Goal: Task Accomplishment & Management: Complete application form

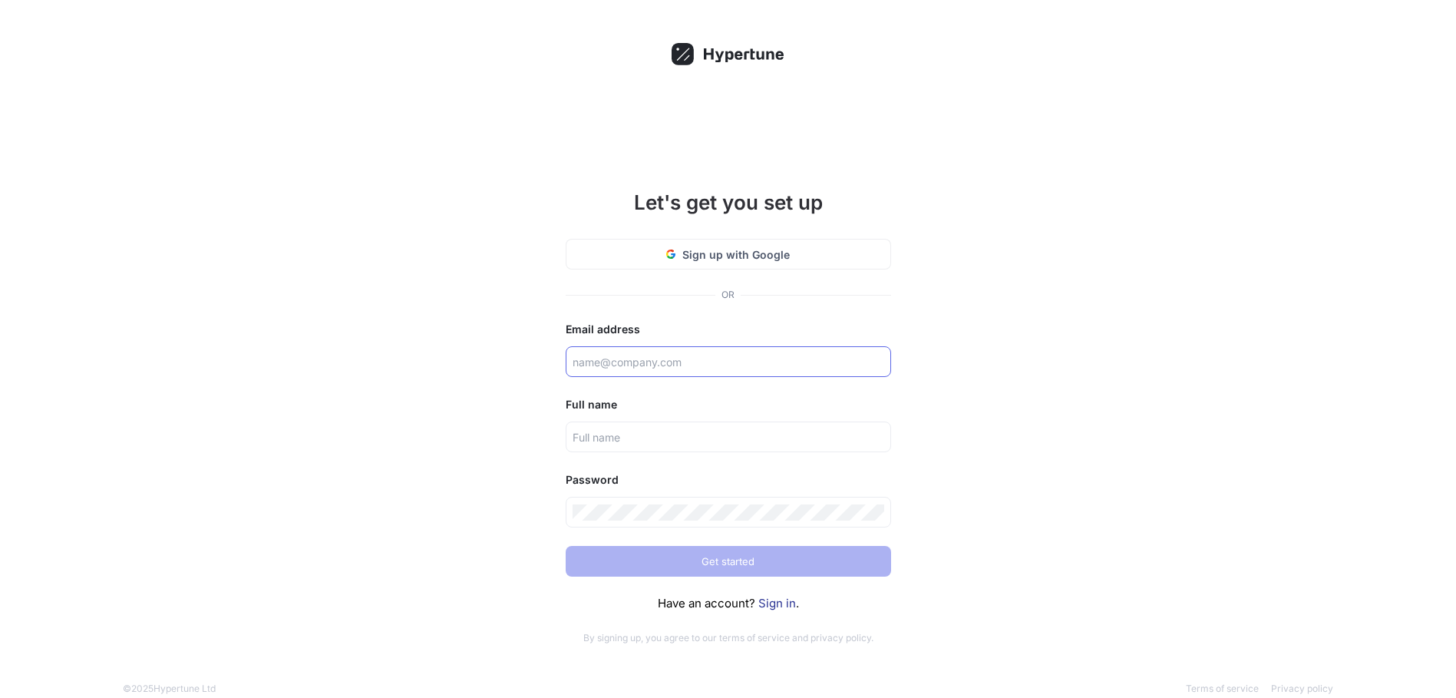
click at [640, 369] on input "text" at bounding box center [729, 362] width 312 height 16
type input "[EMAIL_ADDRESS][DOMAIN_NAME]"
type input "Haidaraxdar"
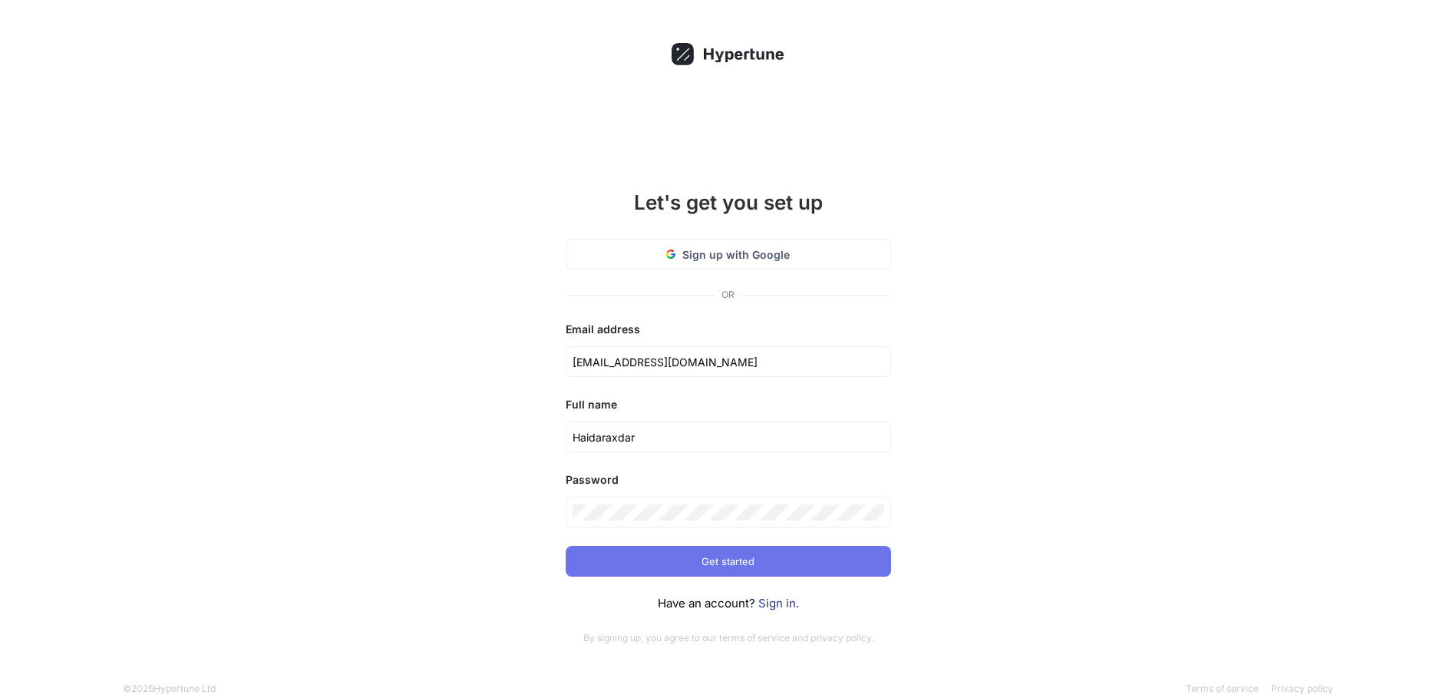
click at [813, 556] on button "Get started" at bounding box center [728, 561] width 325 height 31
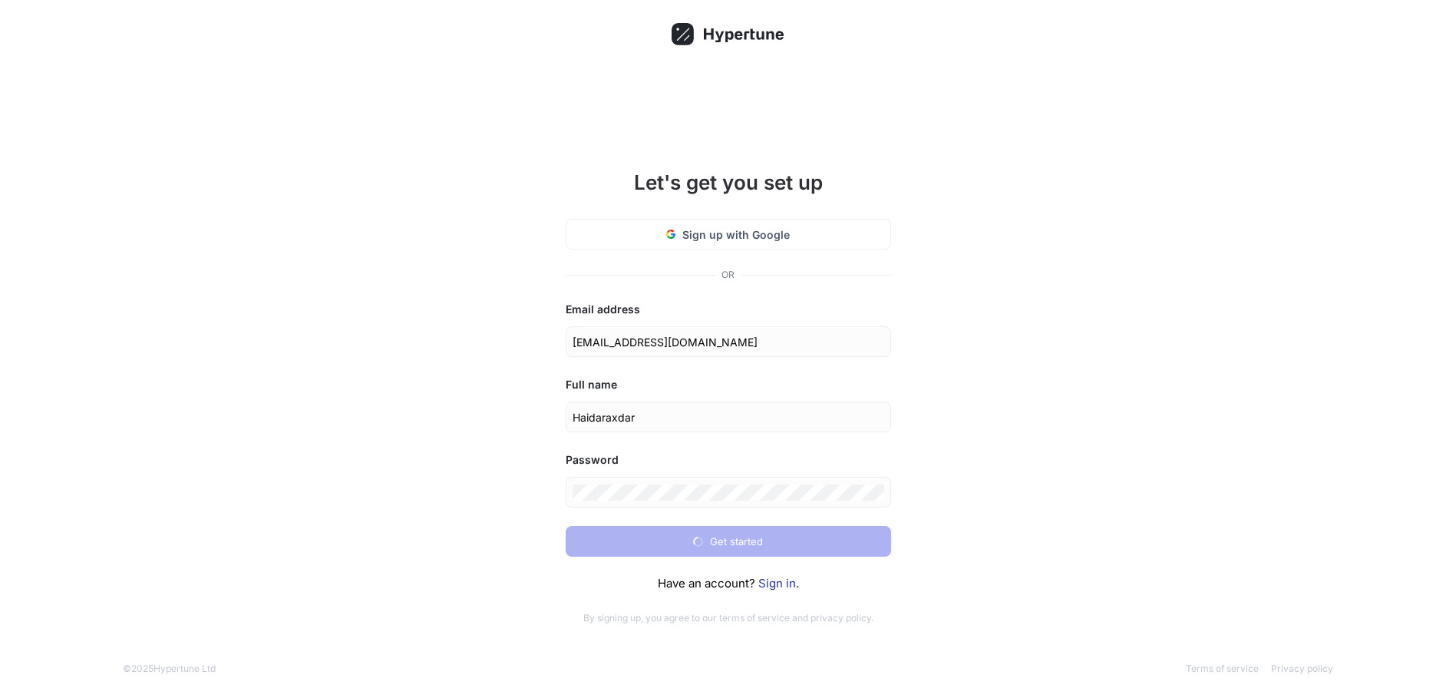
scroll to position [22, 0]
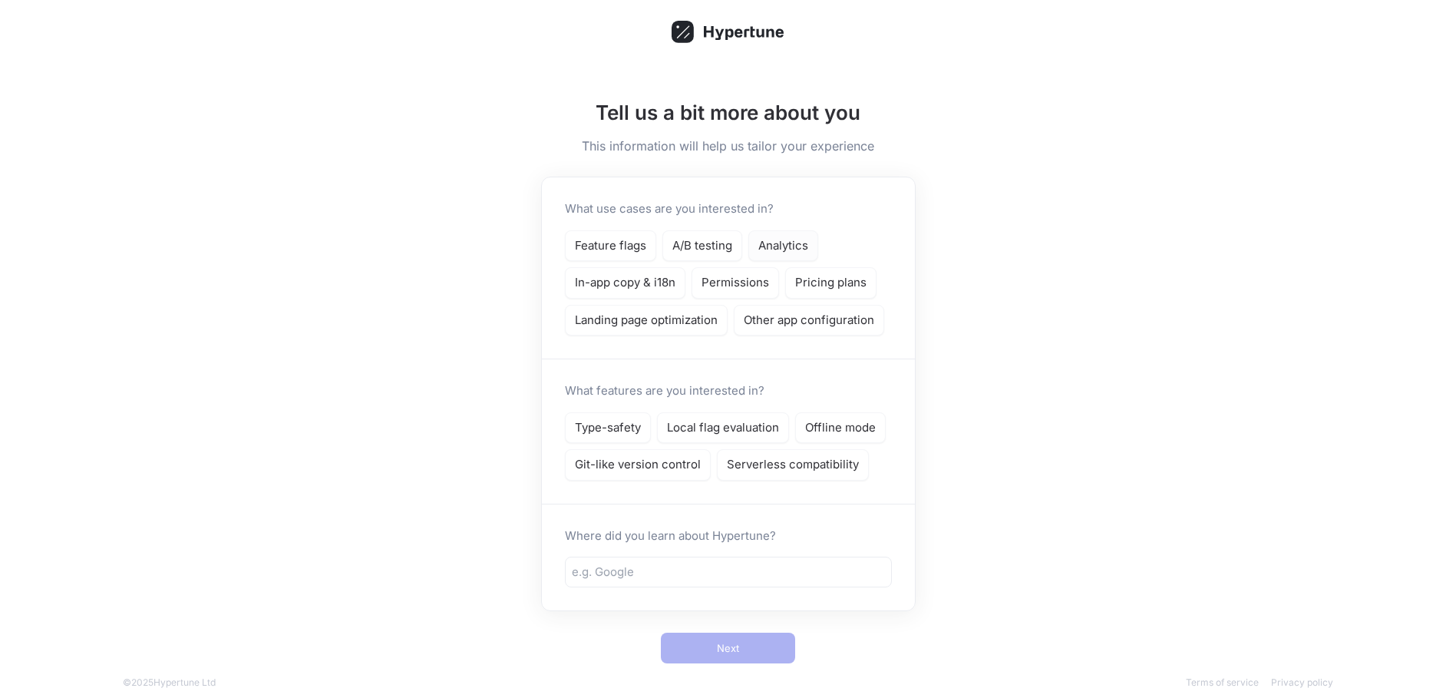
click at [788, 247] on p "Analytics" at bounding box center [783, 246] width 50 height 18
click at [622, 425] on p "Type-safety" at bounding box center [608, 428] width 66 height 18
click at [712, 564] on input "text" at bounding box center [728, 572] width 313 height 18
type input "g"
type input "tiktok"
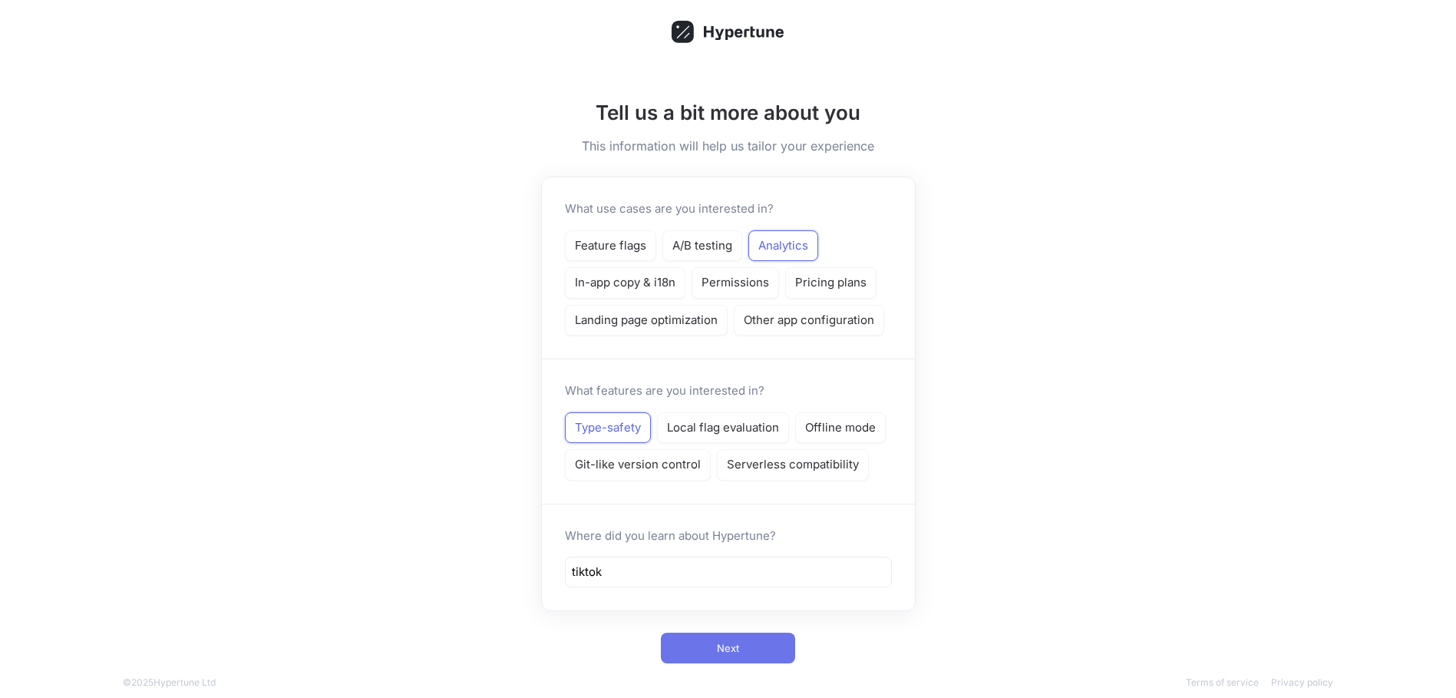
click at [709, 639] on button "Next" at bounding box center [728, 647] width 134 height 31
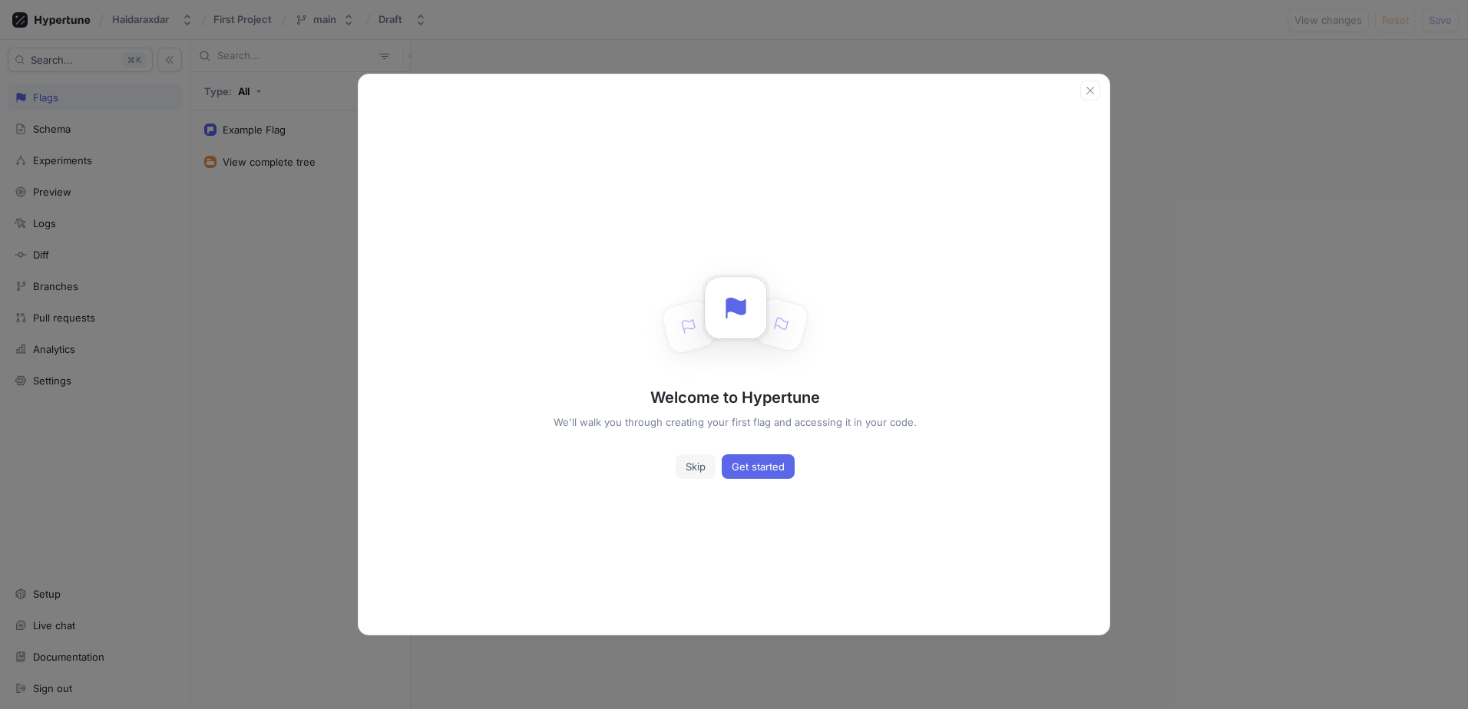
click at [690, 471] on span "Skip" at bounding box center [695, 466] width 20 height 9
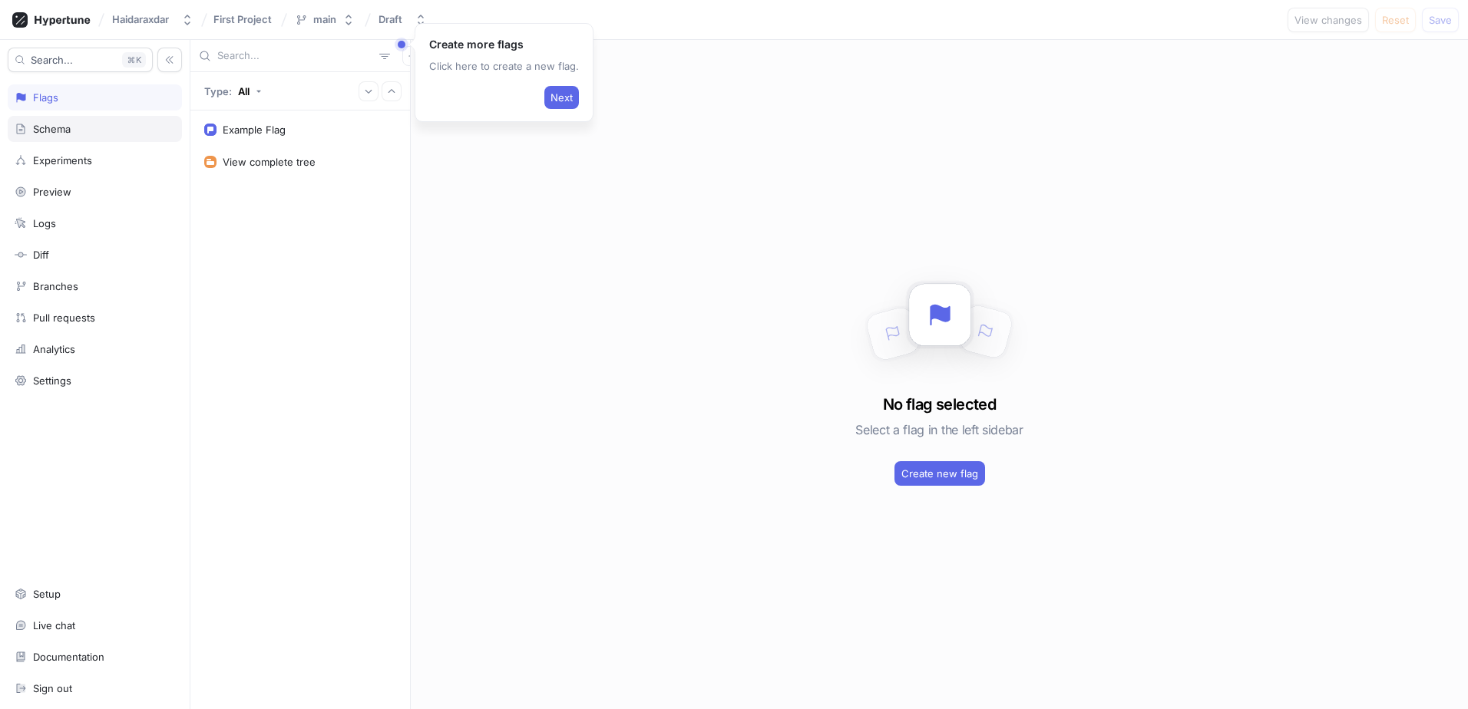
click at [45, 126] on div "Schema" at bounding box center [52, 129] width 38 height 12
